Goal: Task Accomplishment & Management: Manage account settings

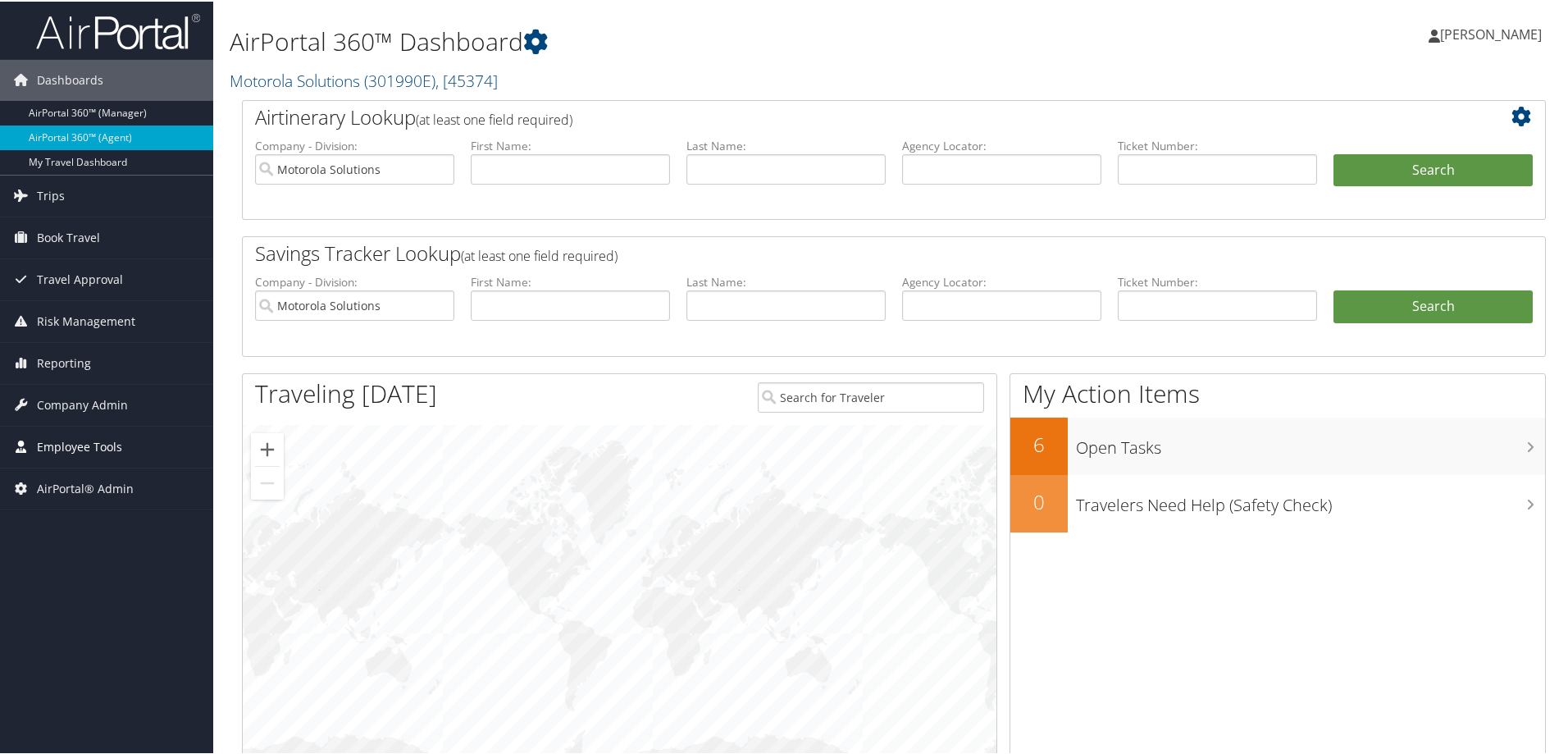
click at [67, 441] on span "Employee Tools" at bounding box center [80, 446] width 85 height 41
click at [58, 402] on span "Company Admin" at bounding box center [82, 403] width 91 height 41
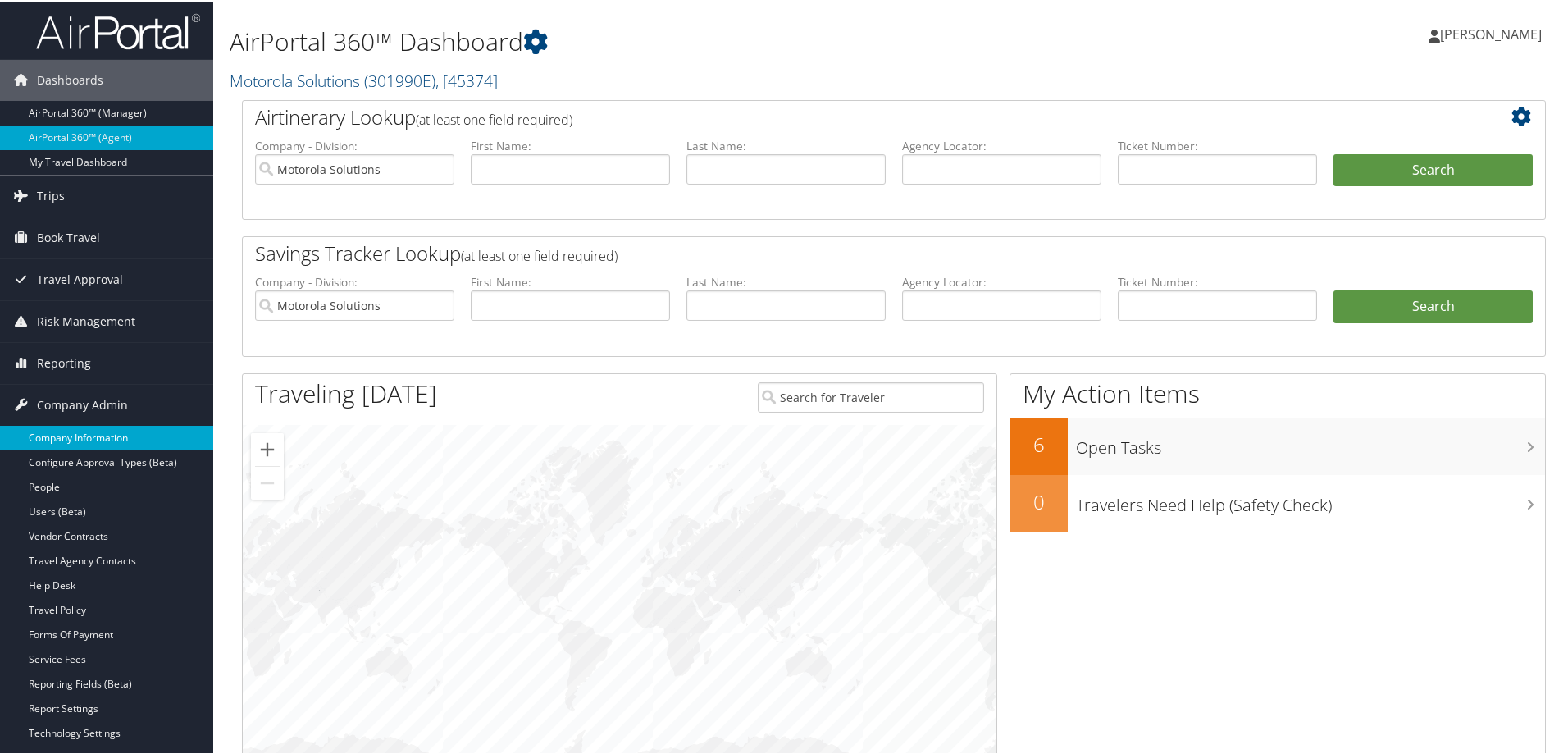
click at [61, 439] on link "Company Information" at bounding box center [106, 437] width 213 height 25
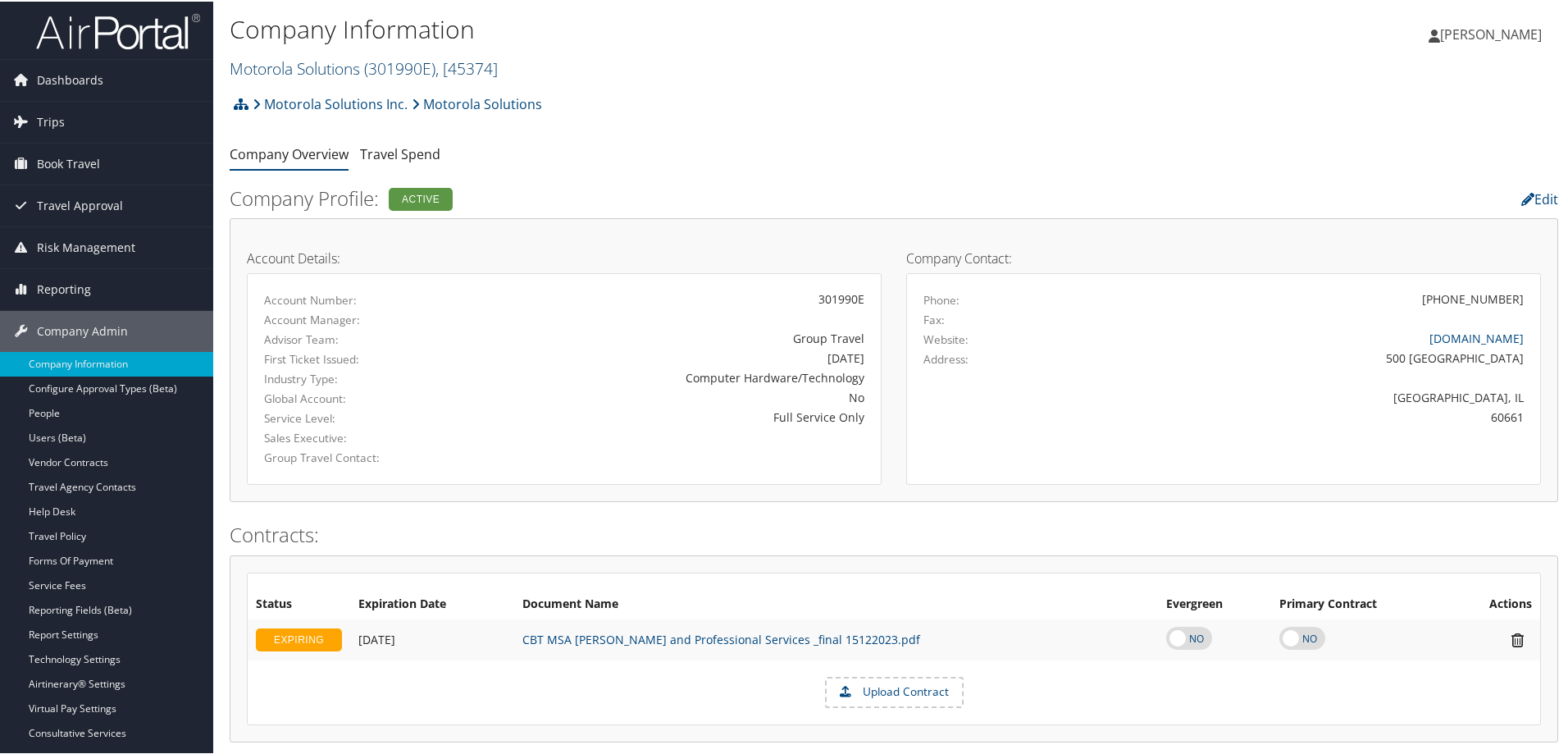
click at [276, 71] on link "Motorola Solutions ( 301990E ) , [ 45374 ]" at bounding box center [363, 66] width 268 height 22
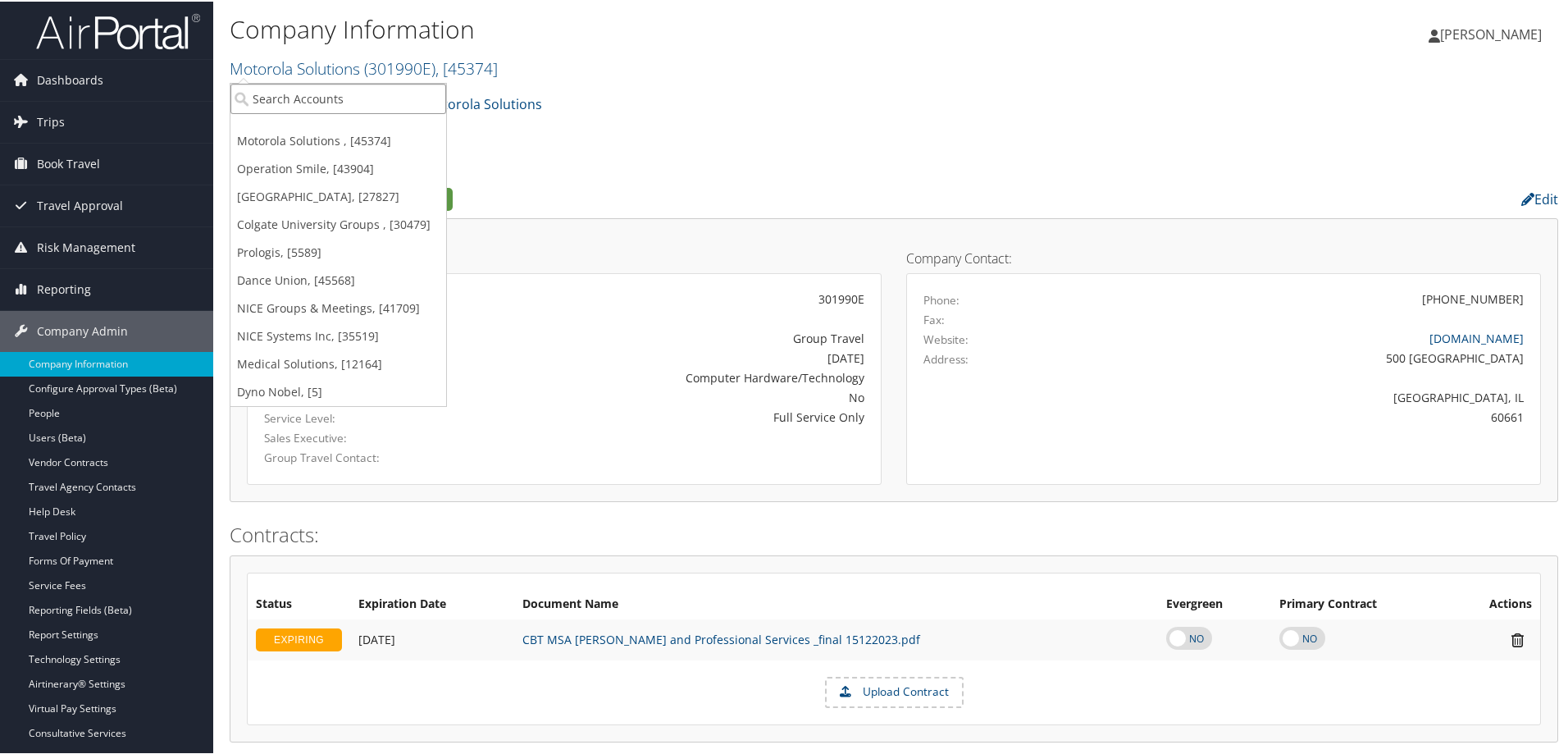
click at [276, 97] on input "search" at bounding box center [338, 97] width 216 height 30
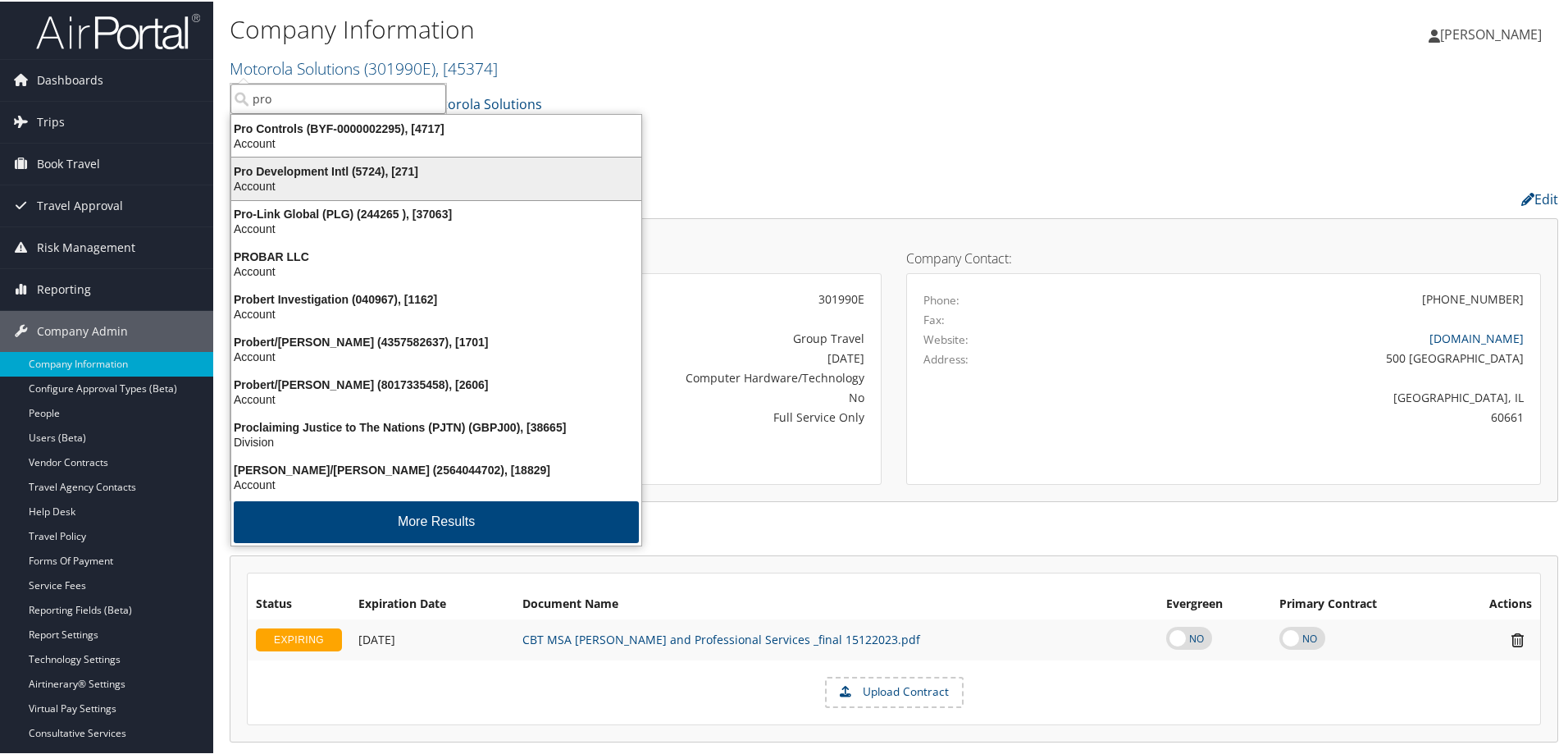
type input "prol"
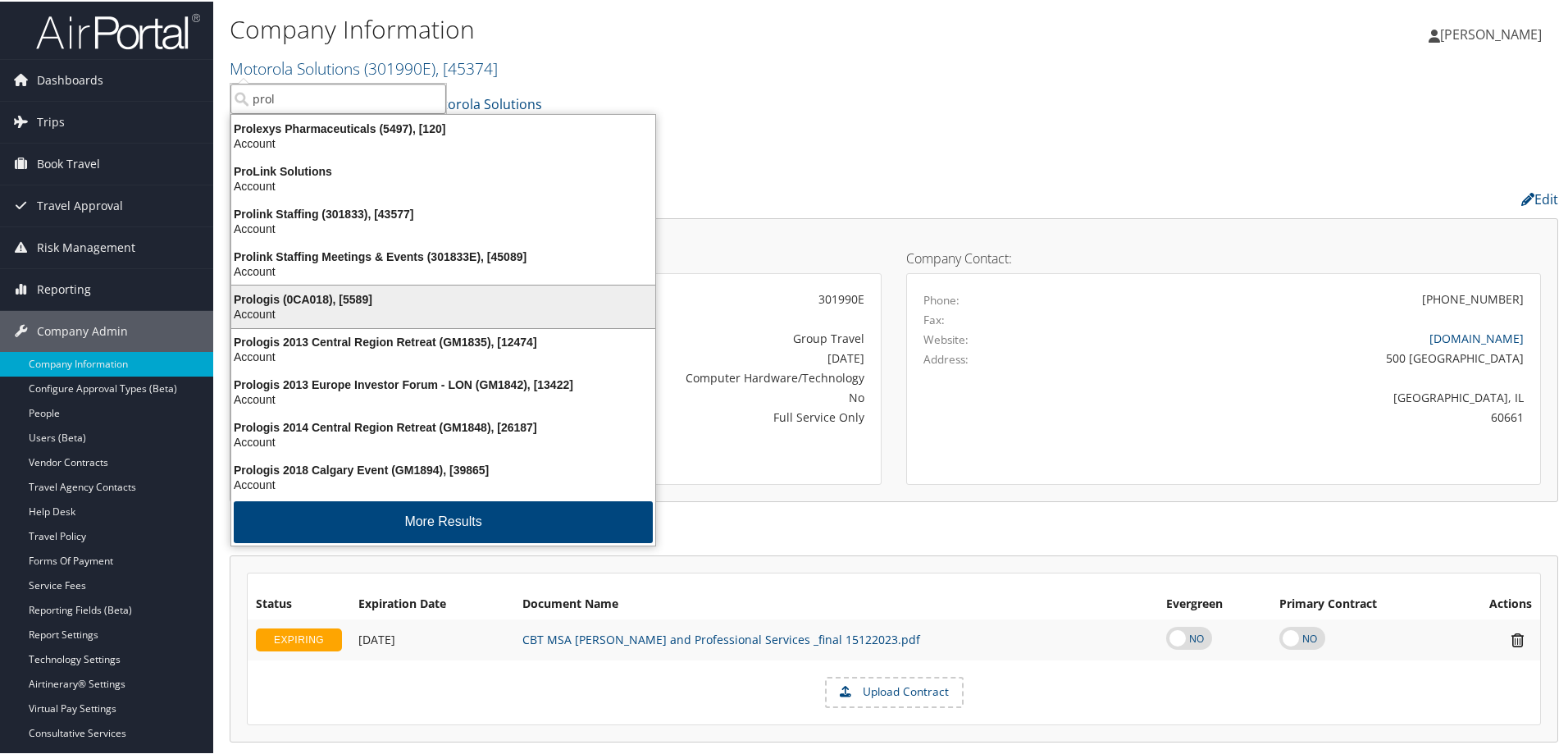
click at [296, 306] on div "Account" at bounding box center [443, 312] width 444 height 15
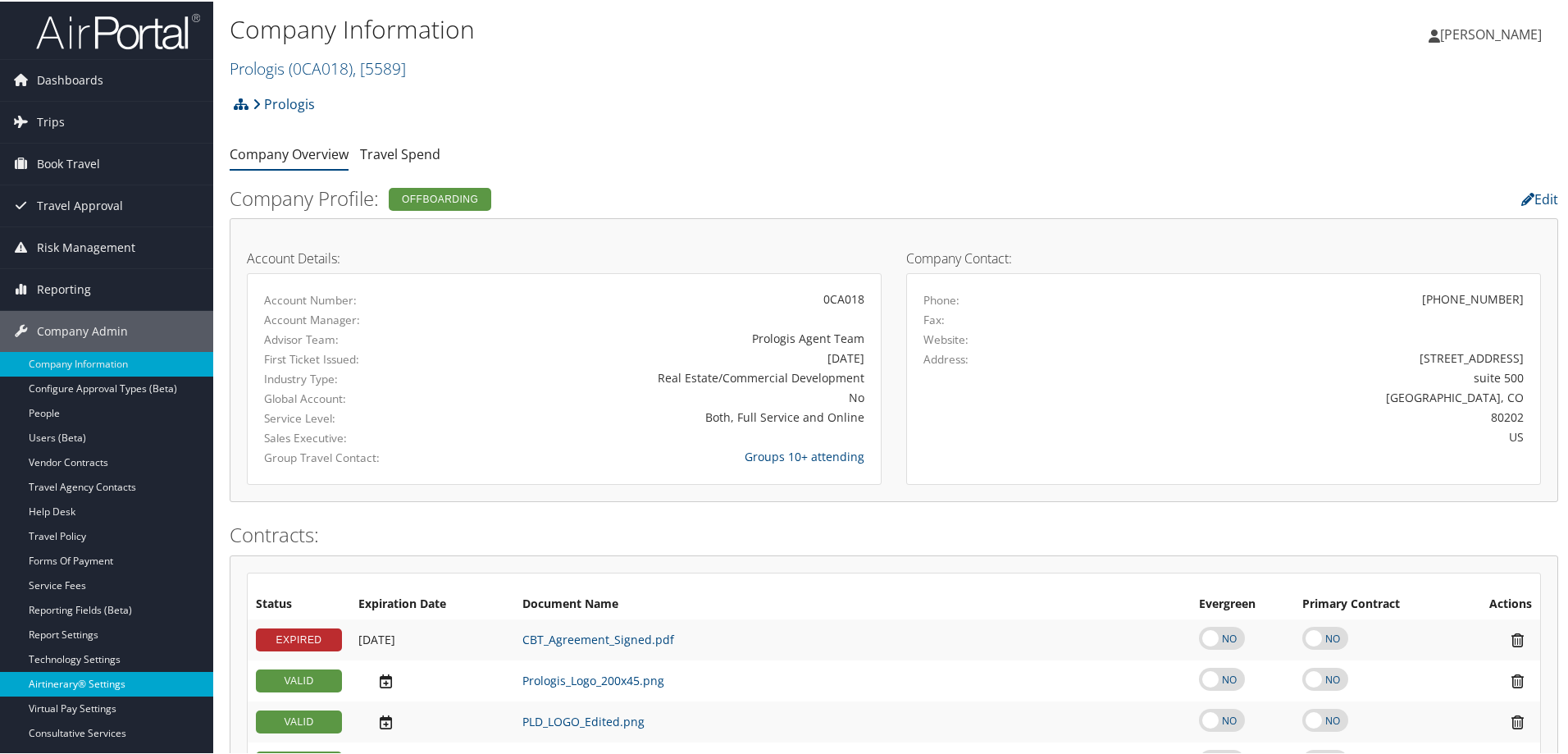
click at [61, 679] on link "Airtinerary® Settings" at bounding box center [106, 682] width 213 height 25
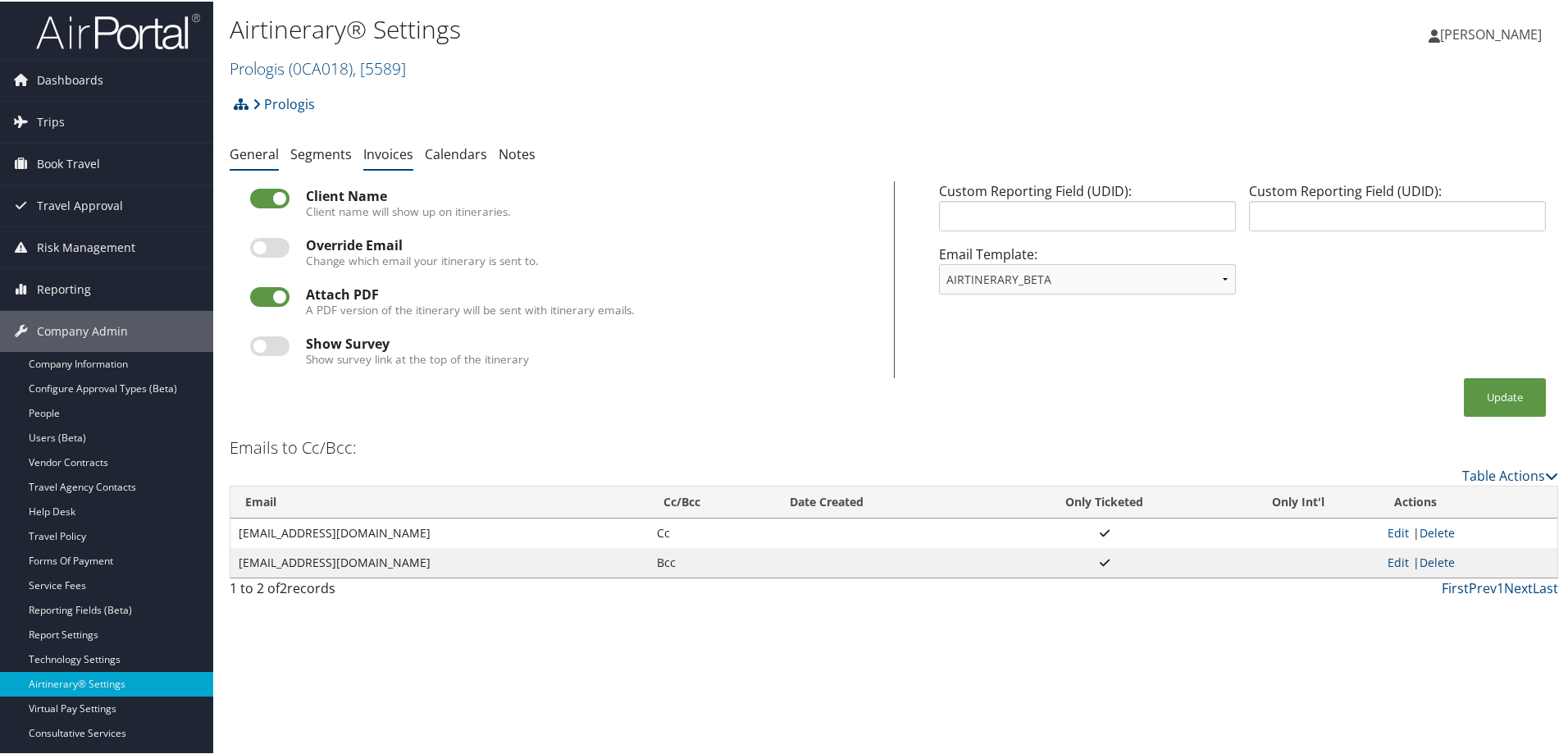
click at [377, 152] on link "Invoices" at bounding box center [388, 152] width 50 height 18
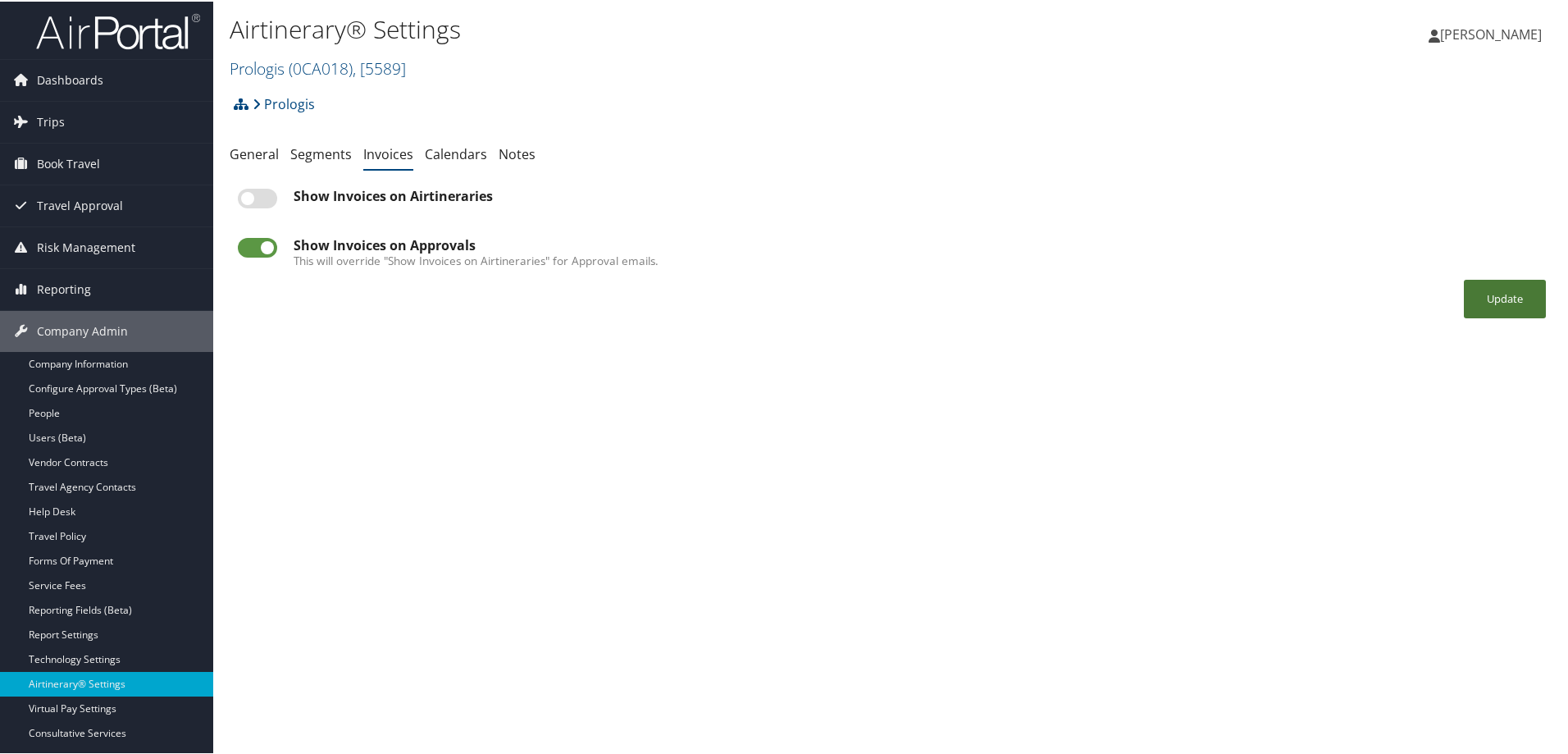
click at [1474, 299] on button "Update" at bounding box center [1505, 298] width 82 height 39
click at [256, 198] on label at bounding box center [258, 197] width 39 height 19
click at [256, 198] on input "checkbox" at bounding box center [252, 199] width 11 height 11
checkbox input "true"
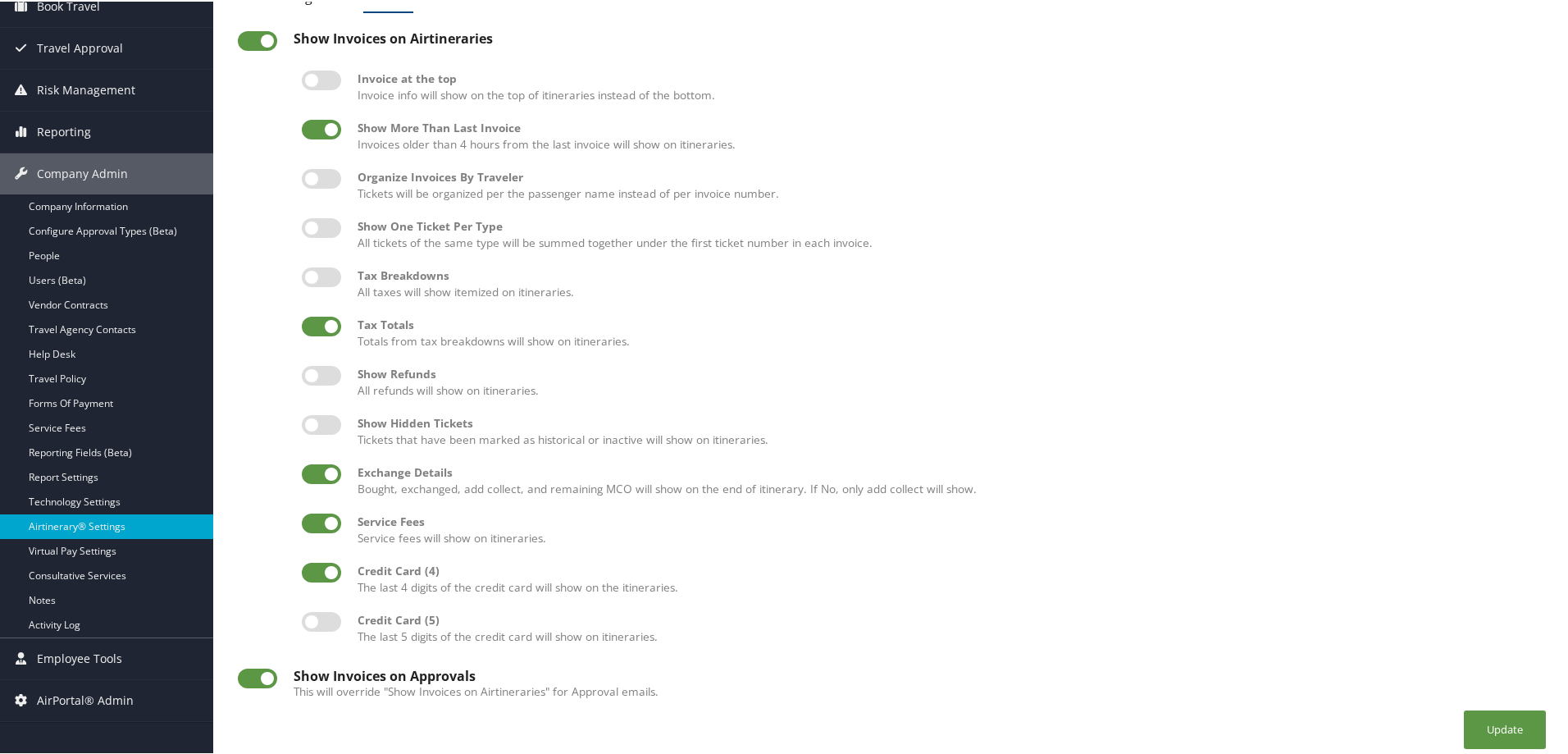
scroll to position [167, 0]
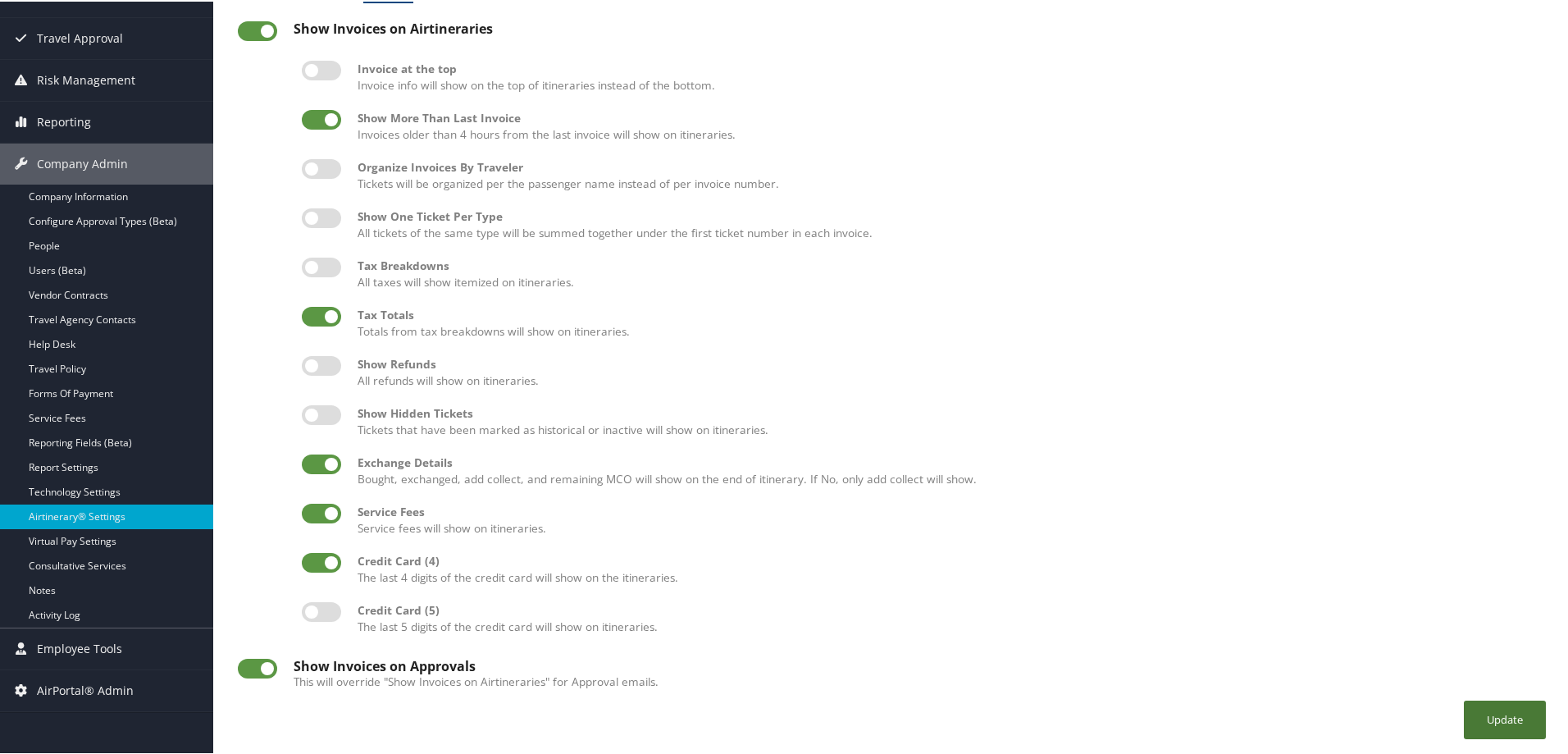
click at [1486, 719] on button "Update" at bounding box center [1505, 719] width 82 height 39
